Goal: Task Accomplishment & Management: Manage account settings

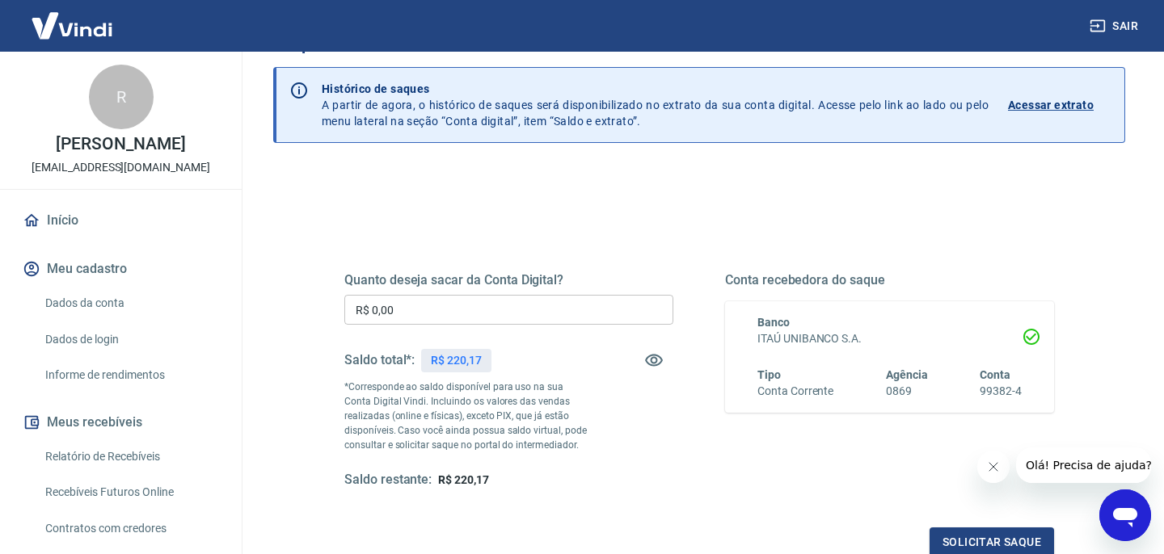
scroll to position [99, 0]
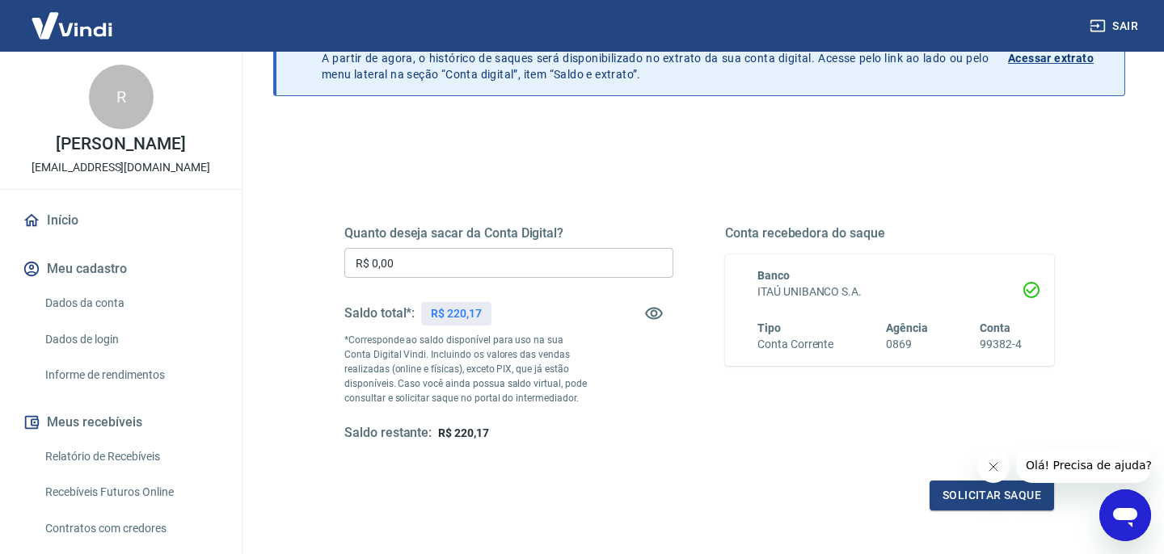
click at [594, 267] on input "R$ 0,00" at bounding box center [508, 263] width 329 height 30
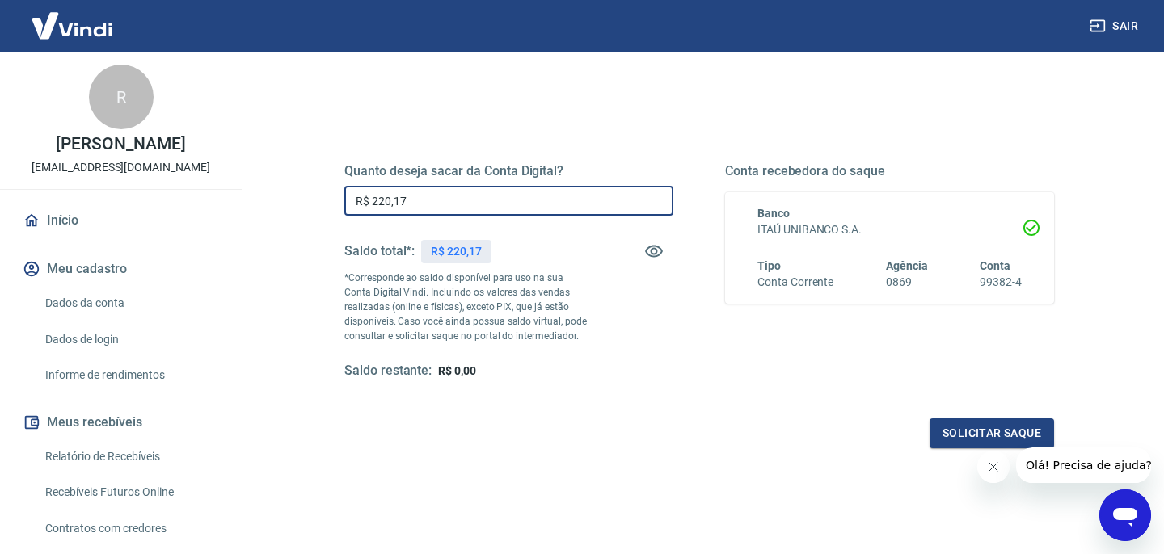
scroll to position [168, 0]
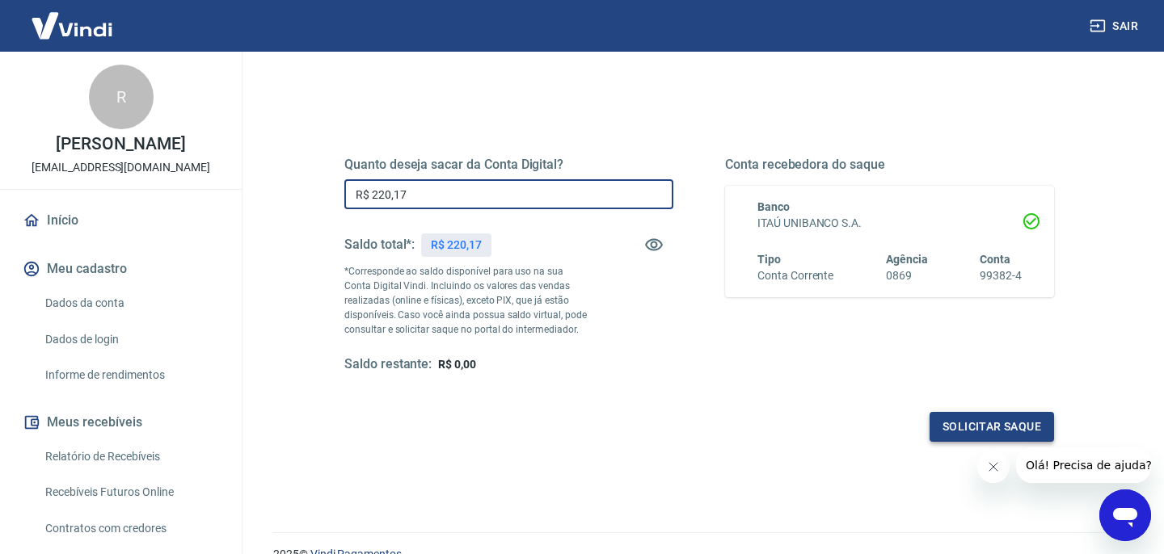
type input "R$ 220,17"
click at [970, 419] on button "Solicitar saque" at bounding box center [991, 427] width 124 height 30
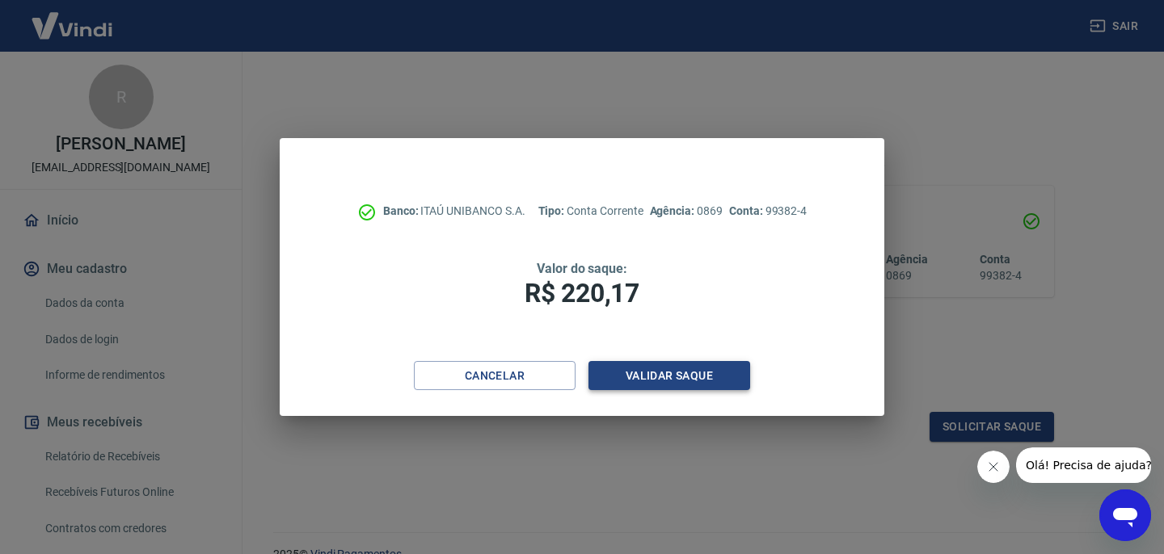
click at [680, 371] on button "Validar saque" at bounding box center [669, 376] width 162 height 30
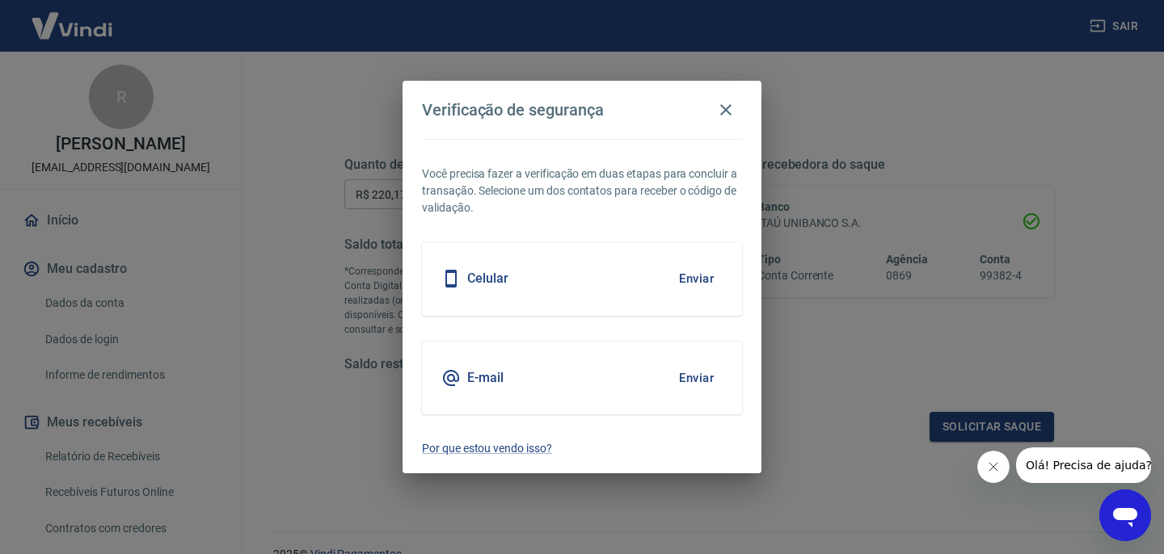
click at [686, 370] on button "Enviar" at bounding box center [696, 378] width 53 height 34
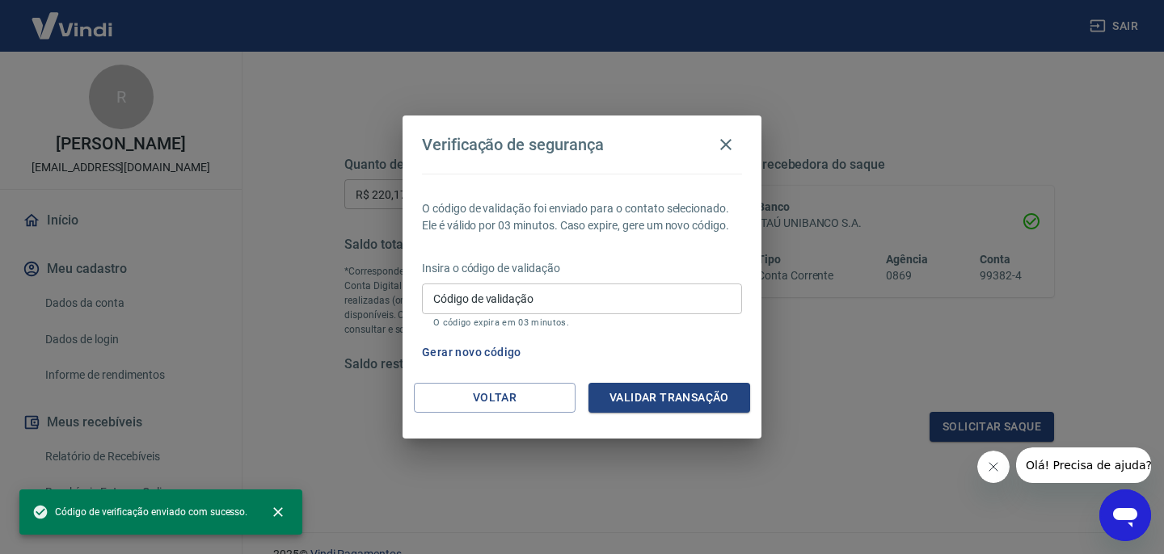
click at [546, 305] on input "Código de validação" at bounding box center [582, 299] width 320 height 30
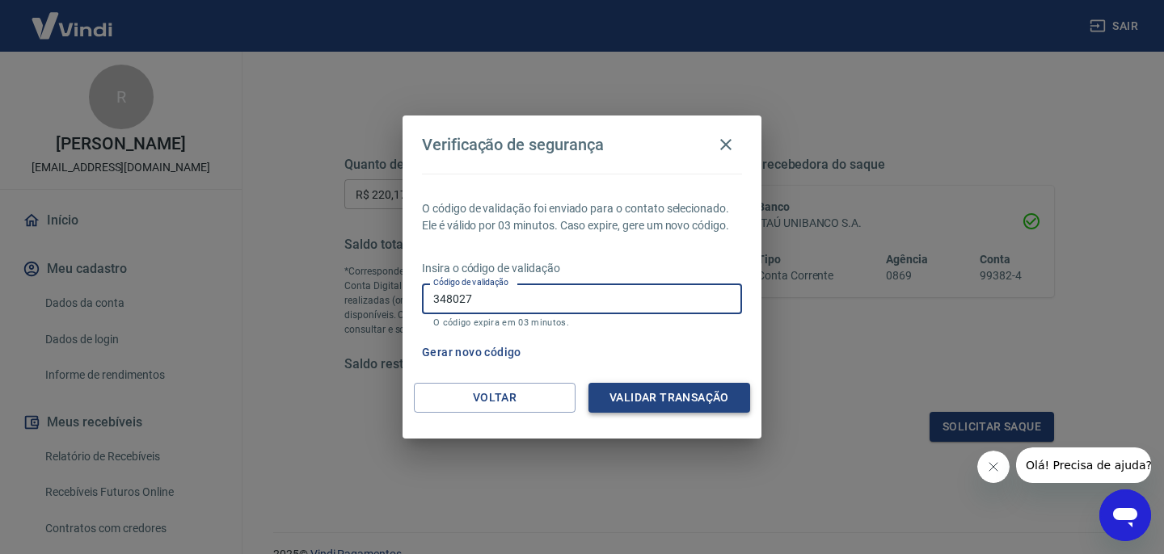
type input "348027"
click at [668, 393] on button "Validar transação" at bounding box center [669, 398] width 162 height 30
